Goal: Navigation & Orientation: Find specific page/section

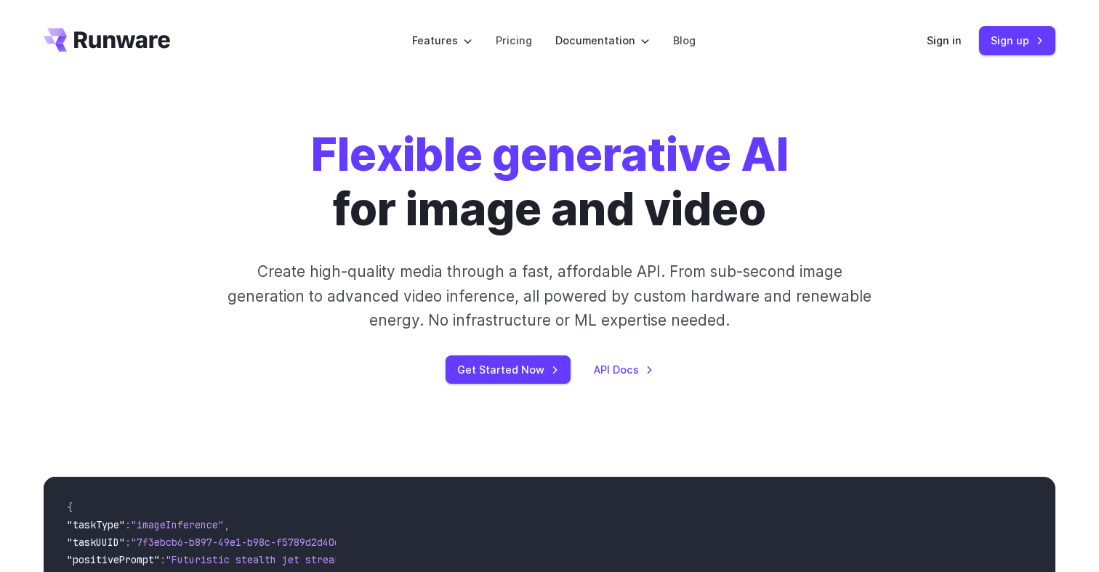
click at [918, 110] on div "Flexible generative AI for image and video Create high-quality media through a …" at bounding box center [549, 255] width 1099 height 349
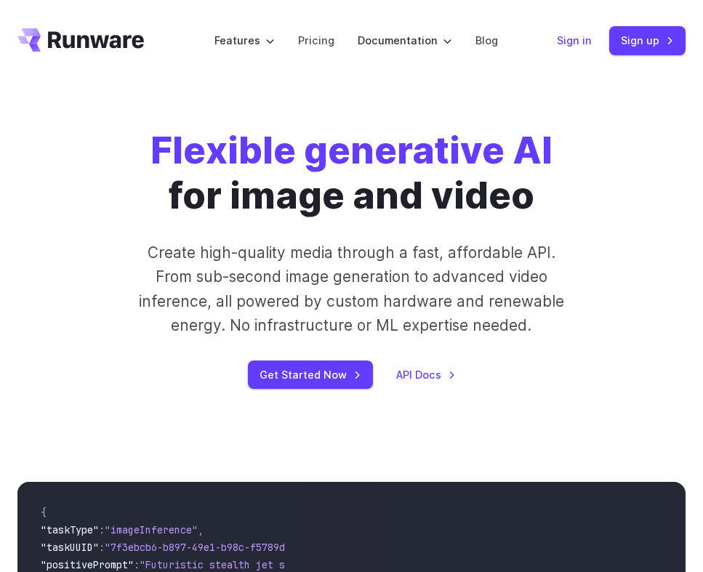
click at [571, 43] on link "Sign in" at bounding box center [574, 40] width 35 height 17
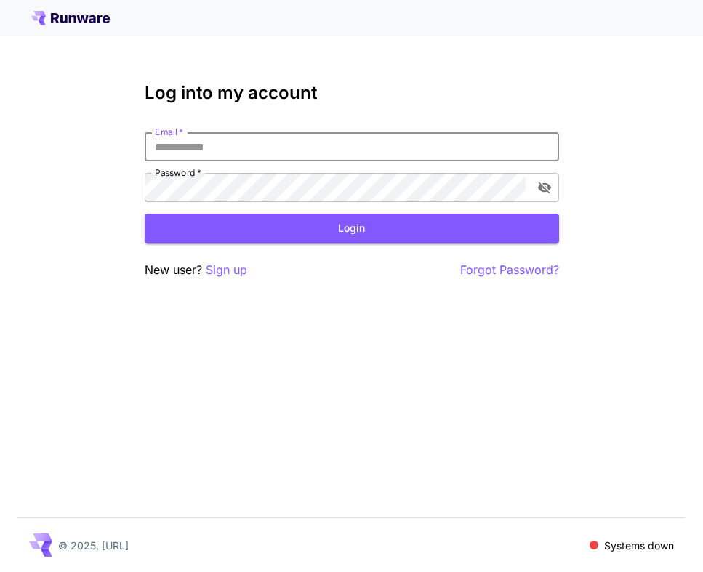
click at [420, 155] on input "Email   *" at bounding box center [352, 146] width 414 height 29
type input "**********"
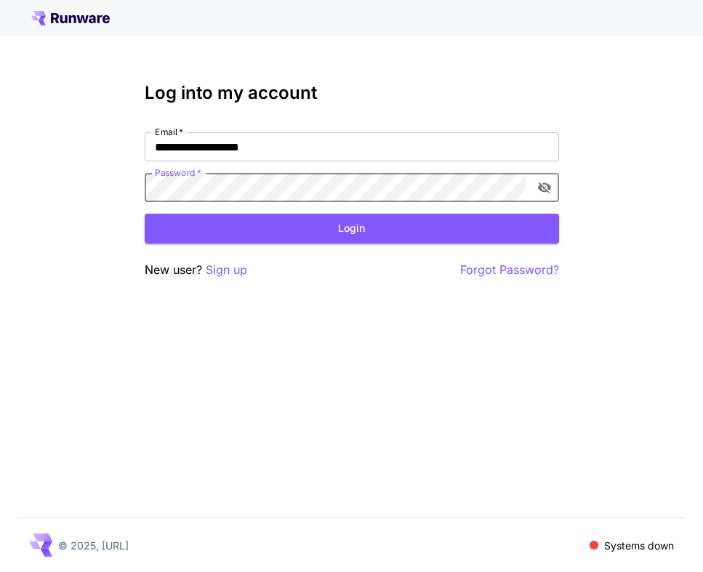
click button "Login" at bounding box center [352, 229] width 414 height 30
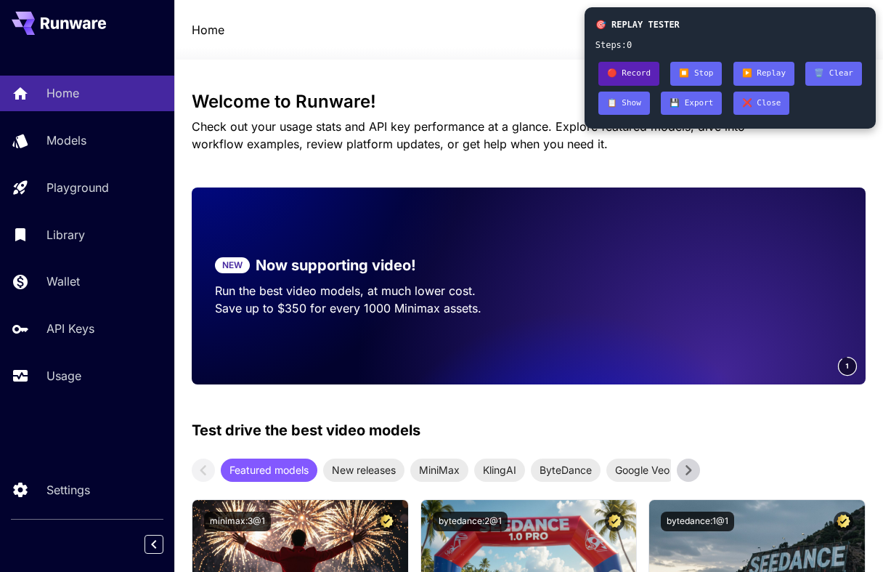
click at [636, 73] on button "🔴 Record" at bounding box center [629, 74] width 61 height 24
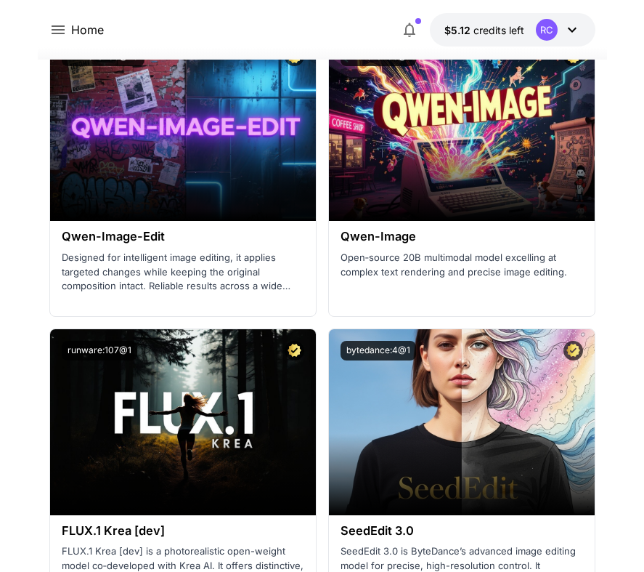
scroll to position [2515, 0]
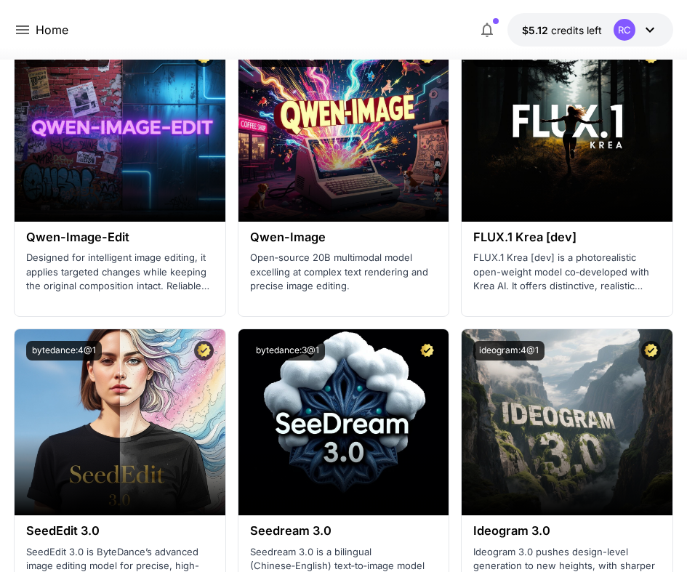
click at [22, 29] on icon at bounding box center [22, 29] width 13 height 9
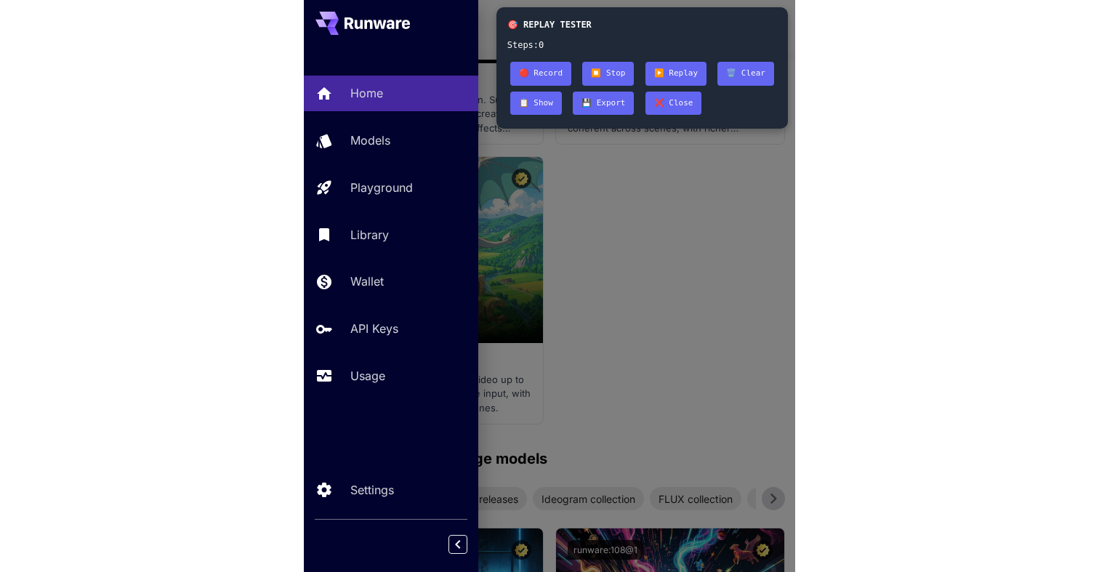
scroll to position [1595, 0]
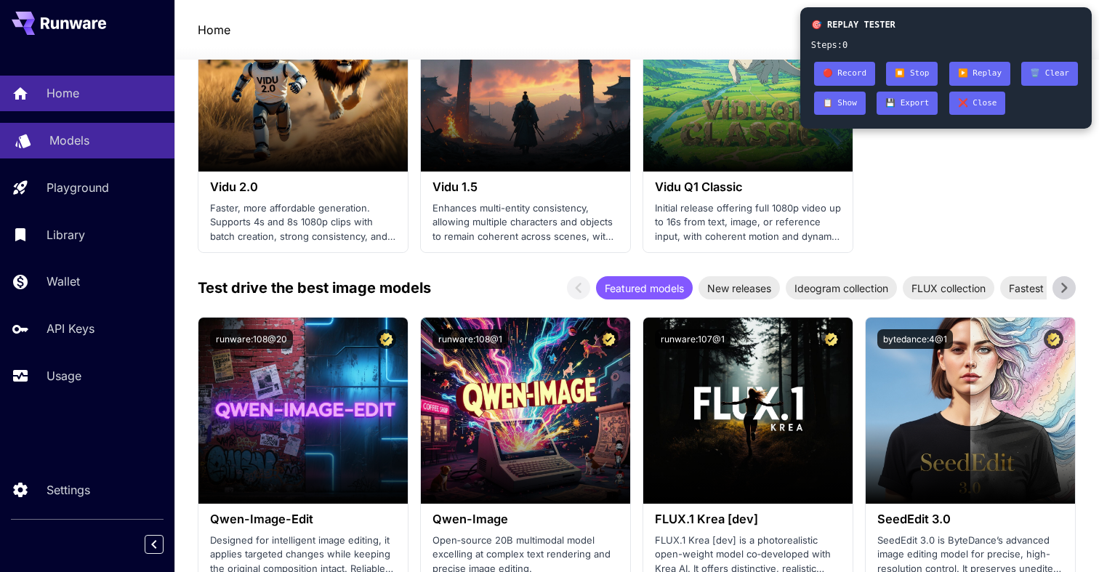
click at [72, 148] on p "Models" at bounding box center [69, 140] width 40 height 17
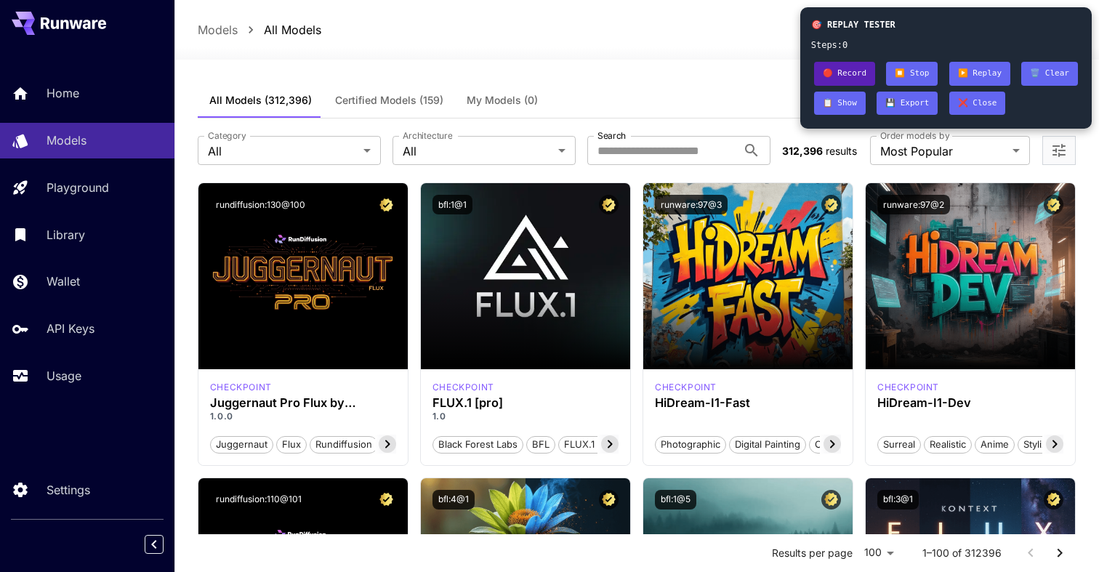
click at [852, 70] on button "🔴 Record" at bounding box center [844, 74] width 61 height 24
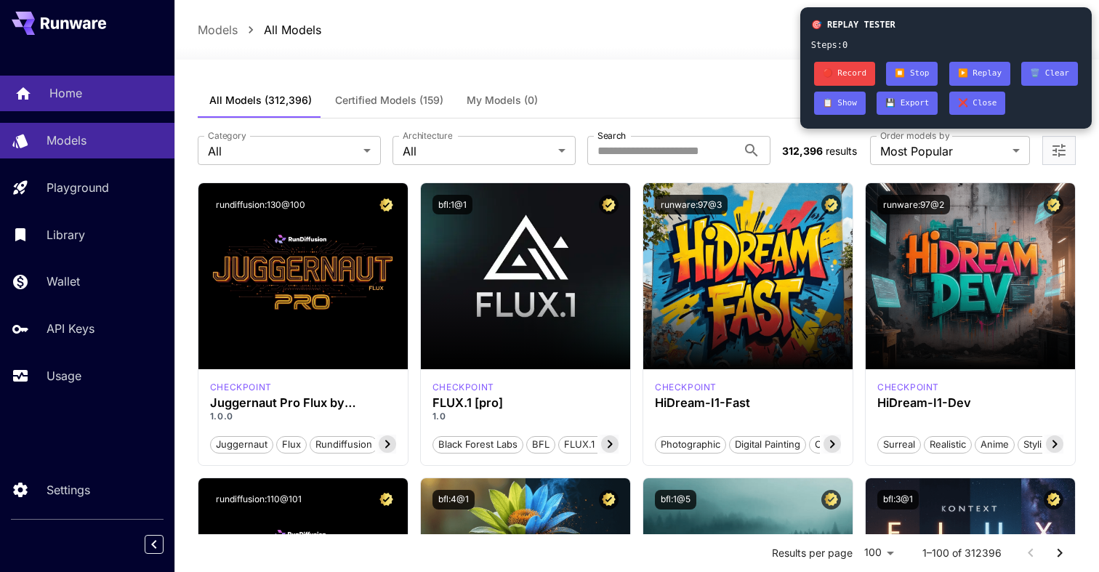
click at [95, 94] on div "Home" at bounding box center [105, 92] width 113 height 17
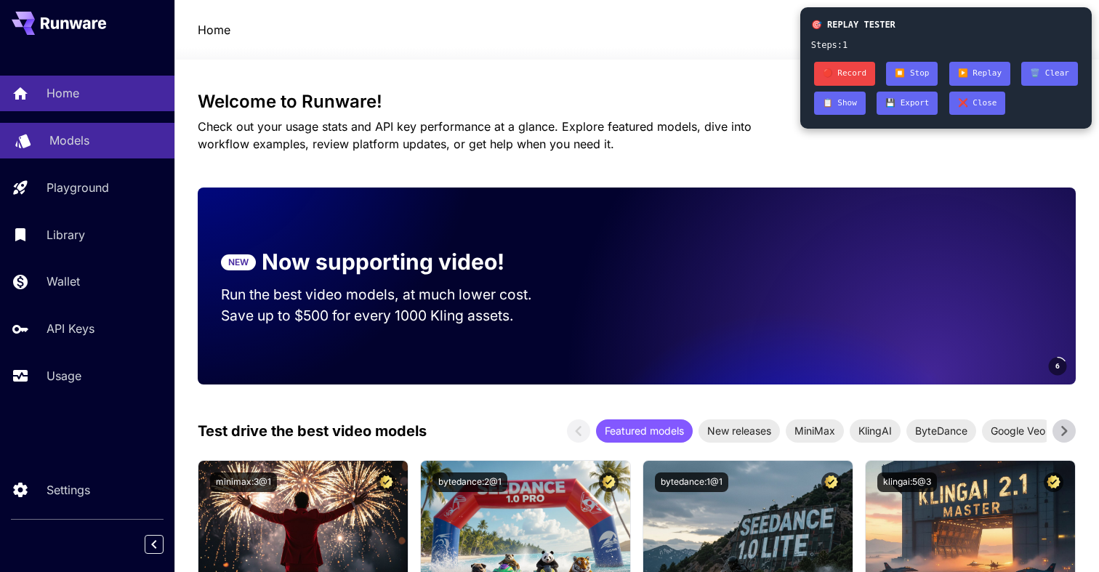
click at [87, 145] on p "Models" at bounding box center [69, 140] width 40 height 17
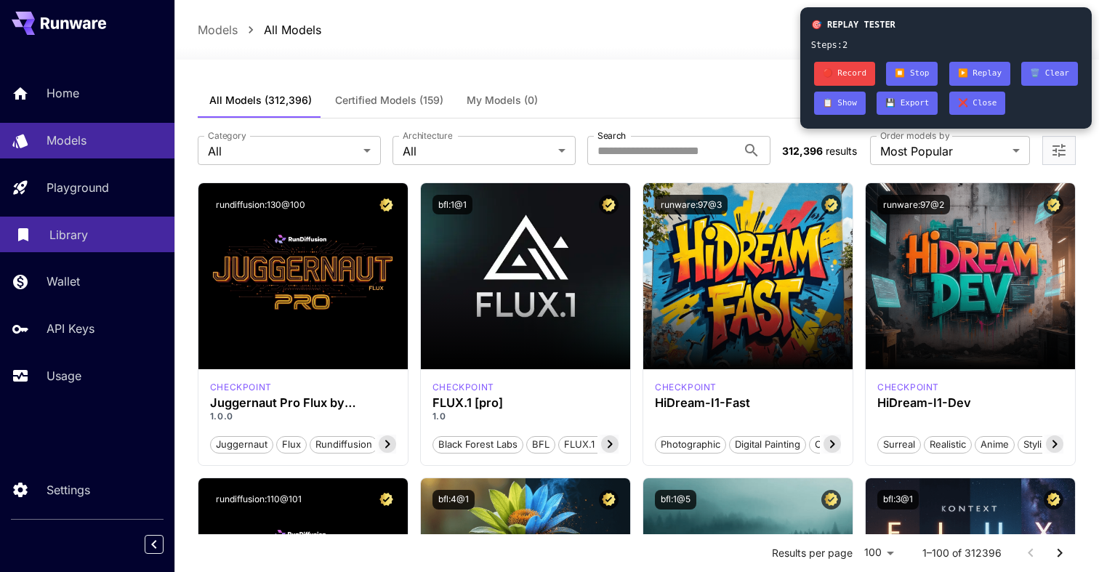
click at [85, 237] on p "Library" at bounding box center [68, 234] width 39 height 17
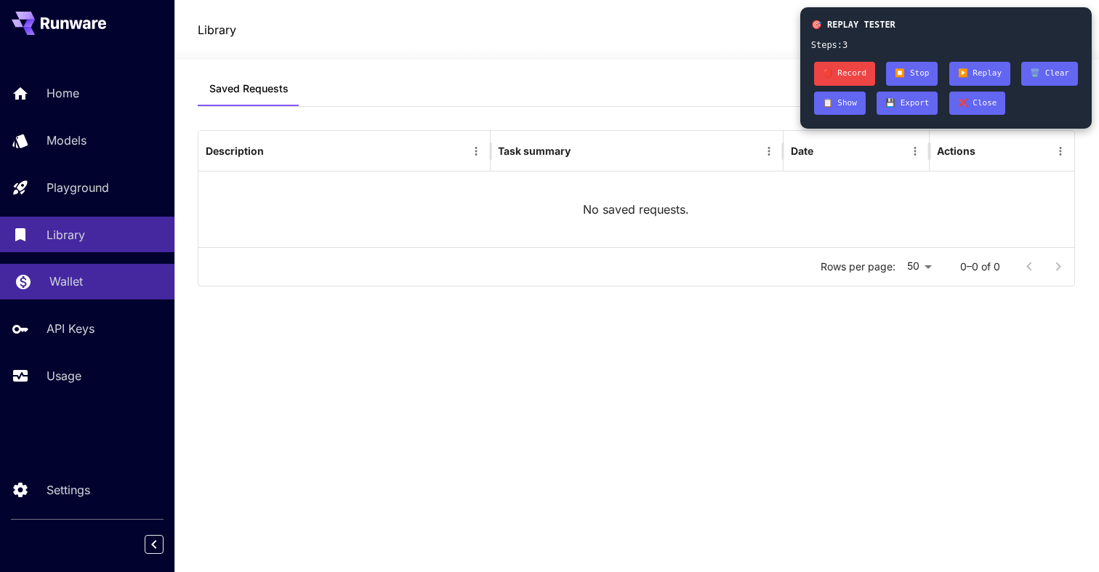
click at [81, 278] on p "Wallet" at bounding box center [65, 280] width 33 height 17
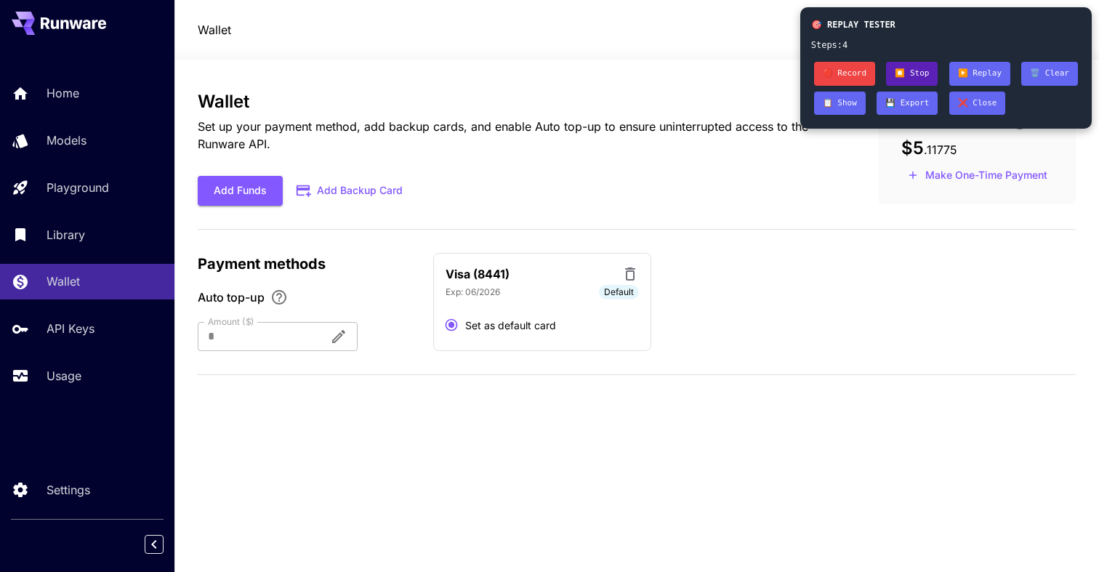
click at [918, 70] on button "⏹️ Stop" at bounding box center [912, 74] width 52 height 24
click at [987, 65] on button "▶️ Replay" at bounding box center [979, 74] width 61 height 24
click at [1059, 81] on button "🗑️ Clear" at bounding box center [1049, 74] width 57 height 24
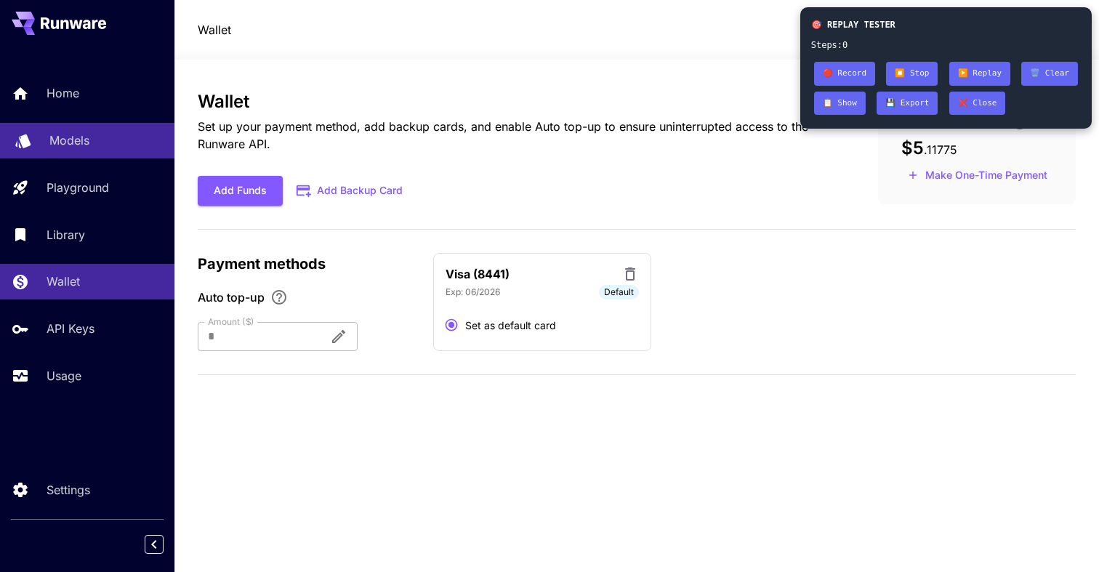
click at [105, 147] on div "Models" at bounding box center [105, 140] width 113 height 17
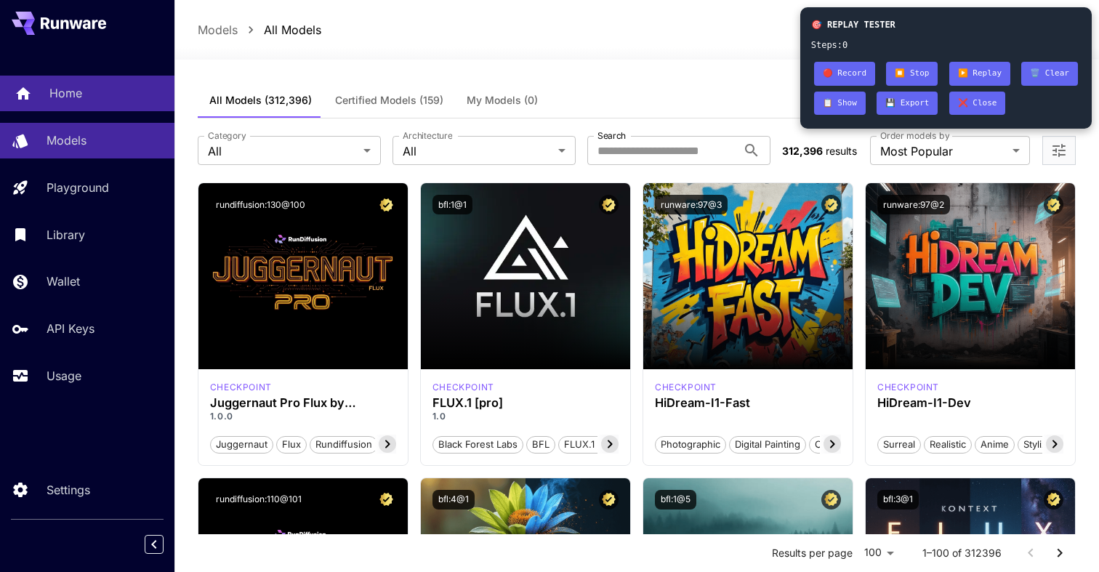
click at [124, 94] on div "Home" at bounding box center [105, 92] width 113 height 17
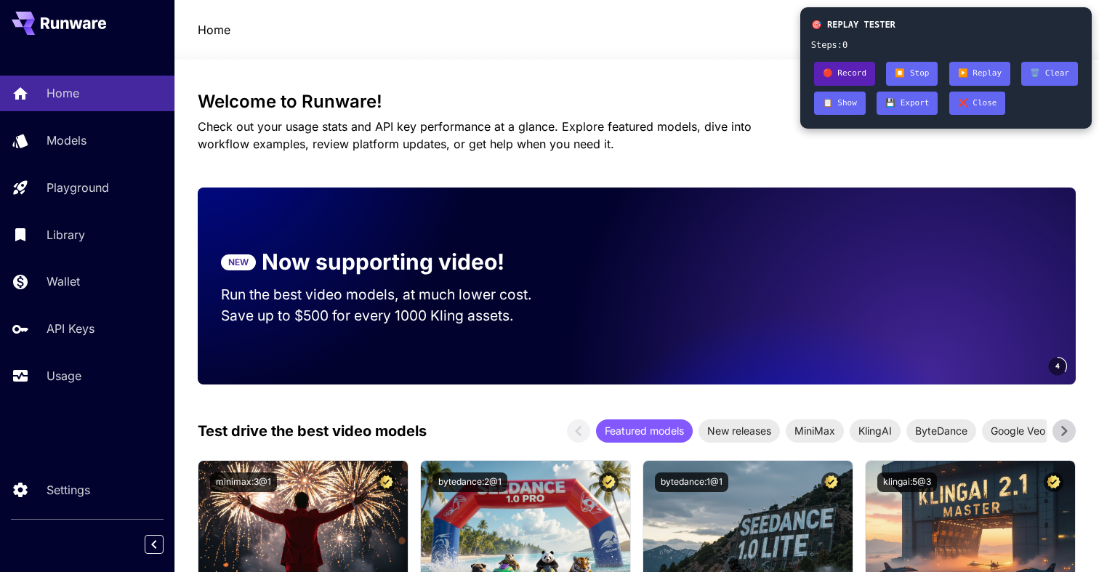
click at [857, 78] on button "🔴 Record" at bounding box center [844, 74] width 61 height 24
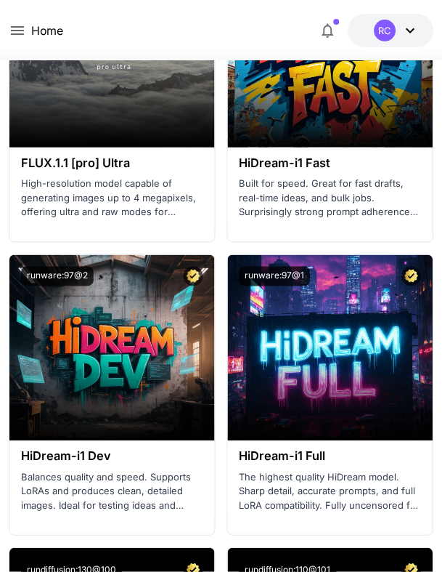
scroll to position [6171, 0]
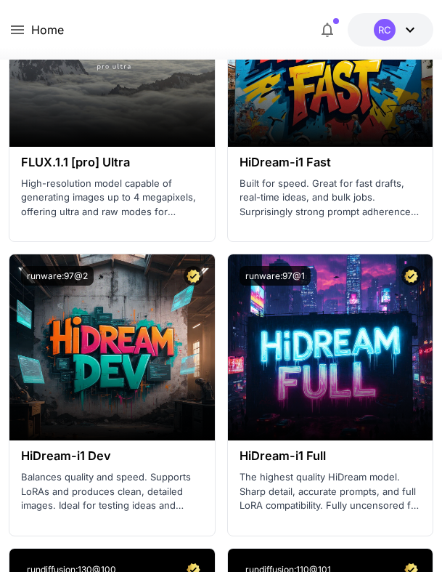
click at [15, 31] on icon at bounding box center [17, 29] width 13 height 9
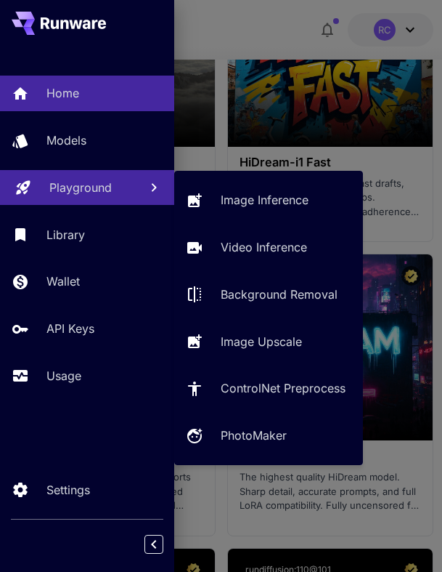
click at [158, 172] on link "Playground" at bounding box center [87, 188] width 174 height 36
